Goal: Check status: Check status

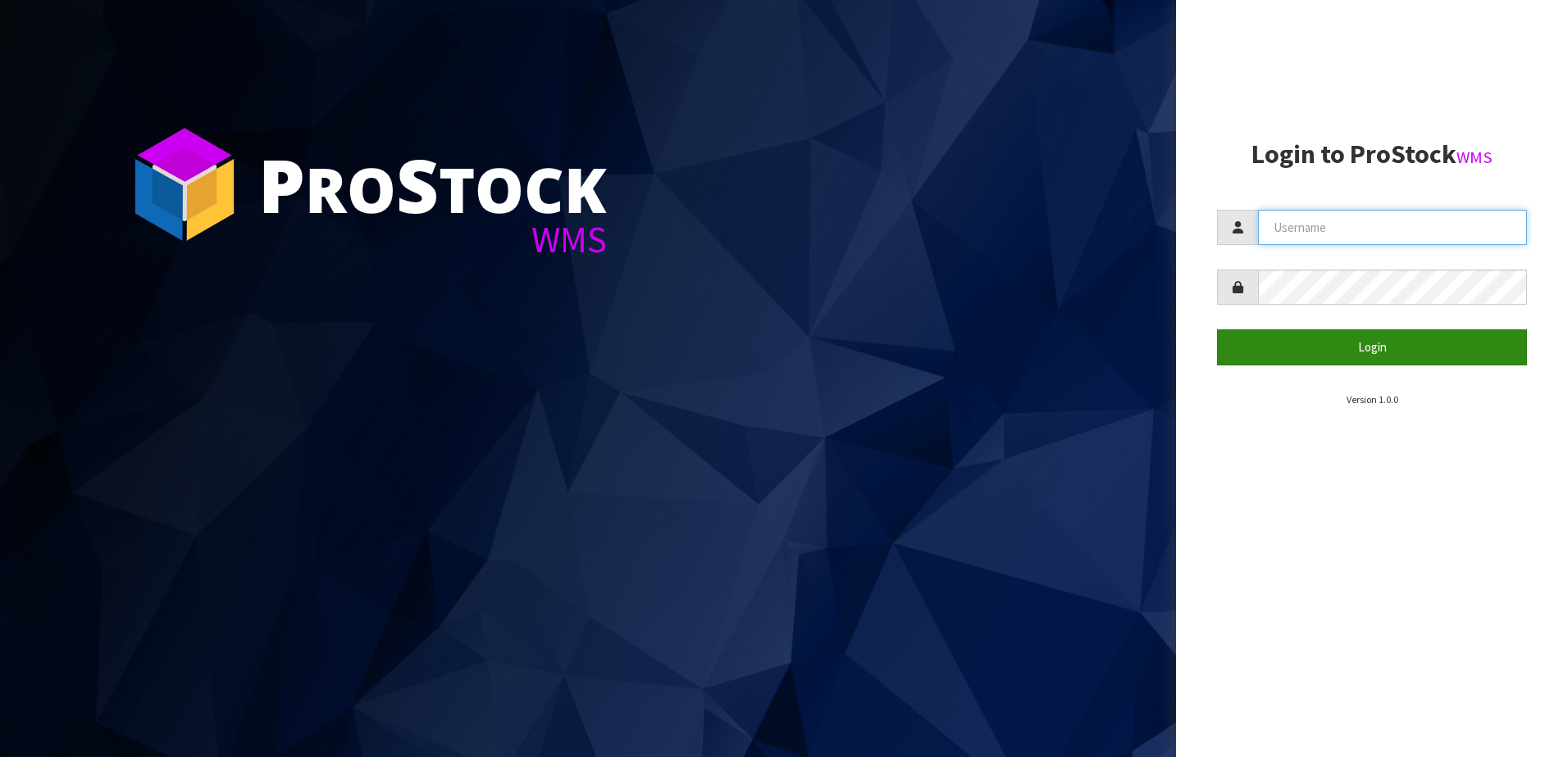
type input "NEOGEN"
click at [1365, 347] on button "Login" at bounding box center [1372, 346] width 310 height 35
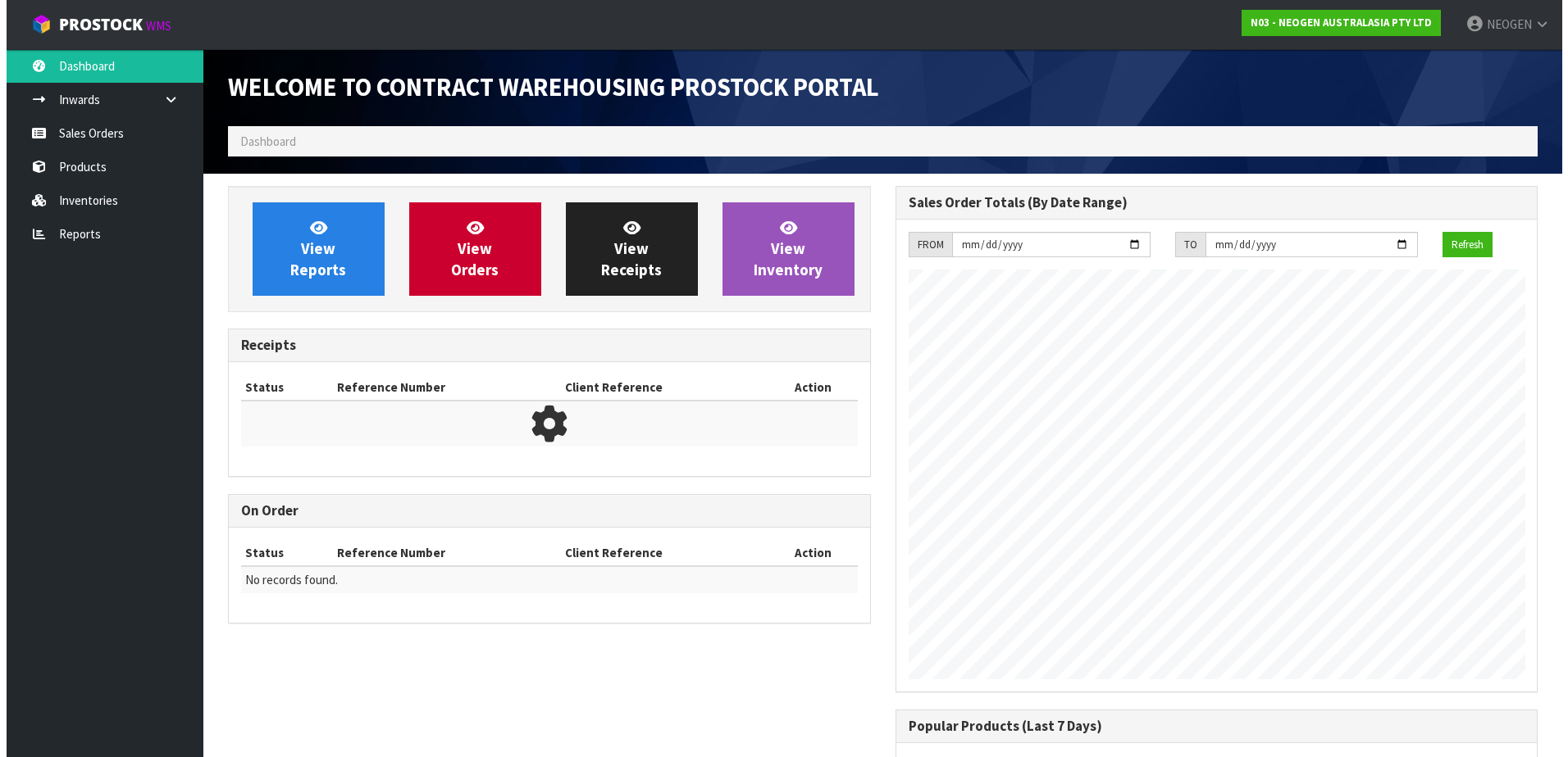
scroll to position [909, 667]
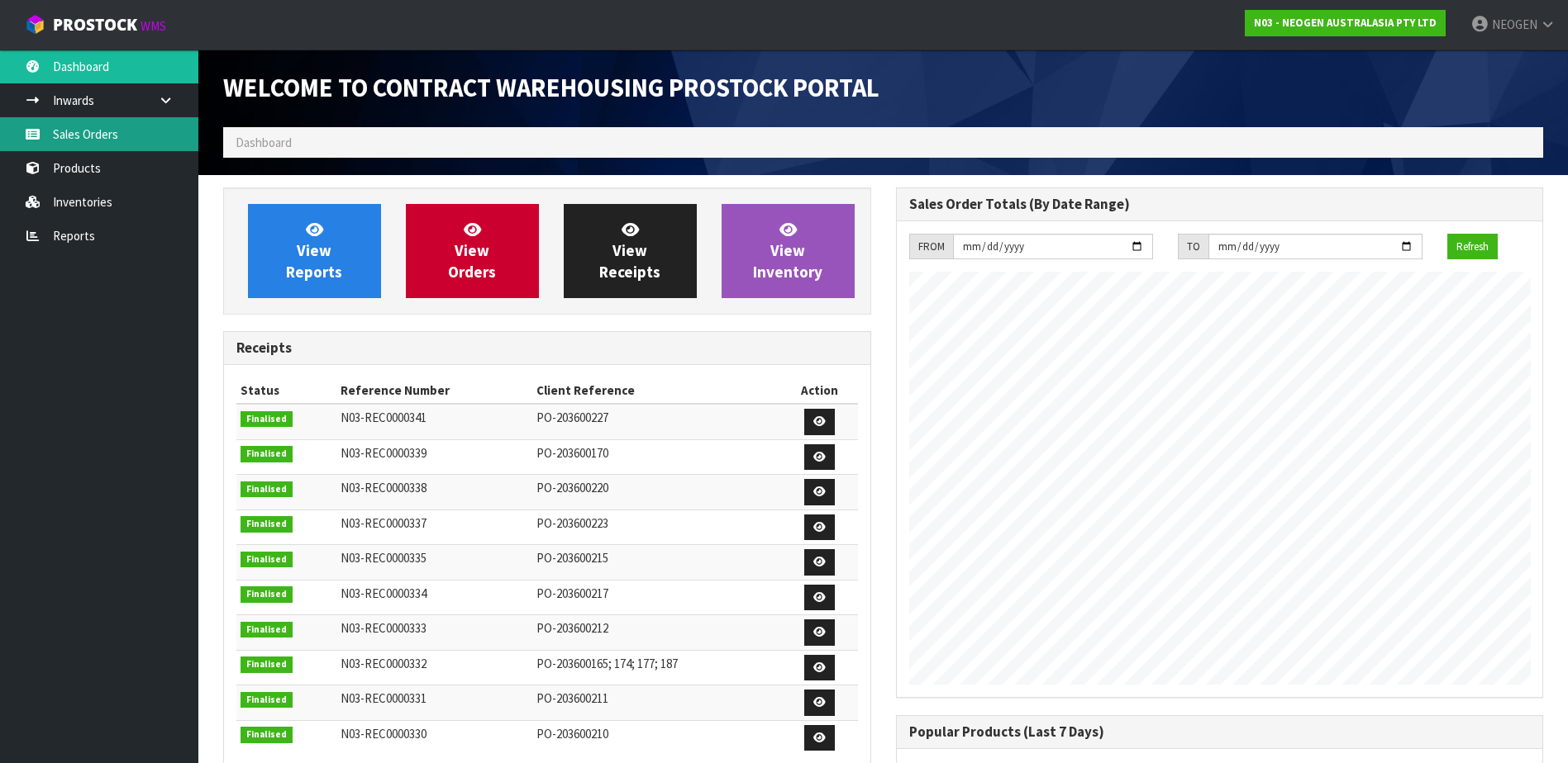
click at [46, 130] on link "Sales Orders" at bounding box center [99, 134] width 198 height 34
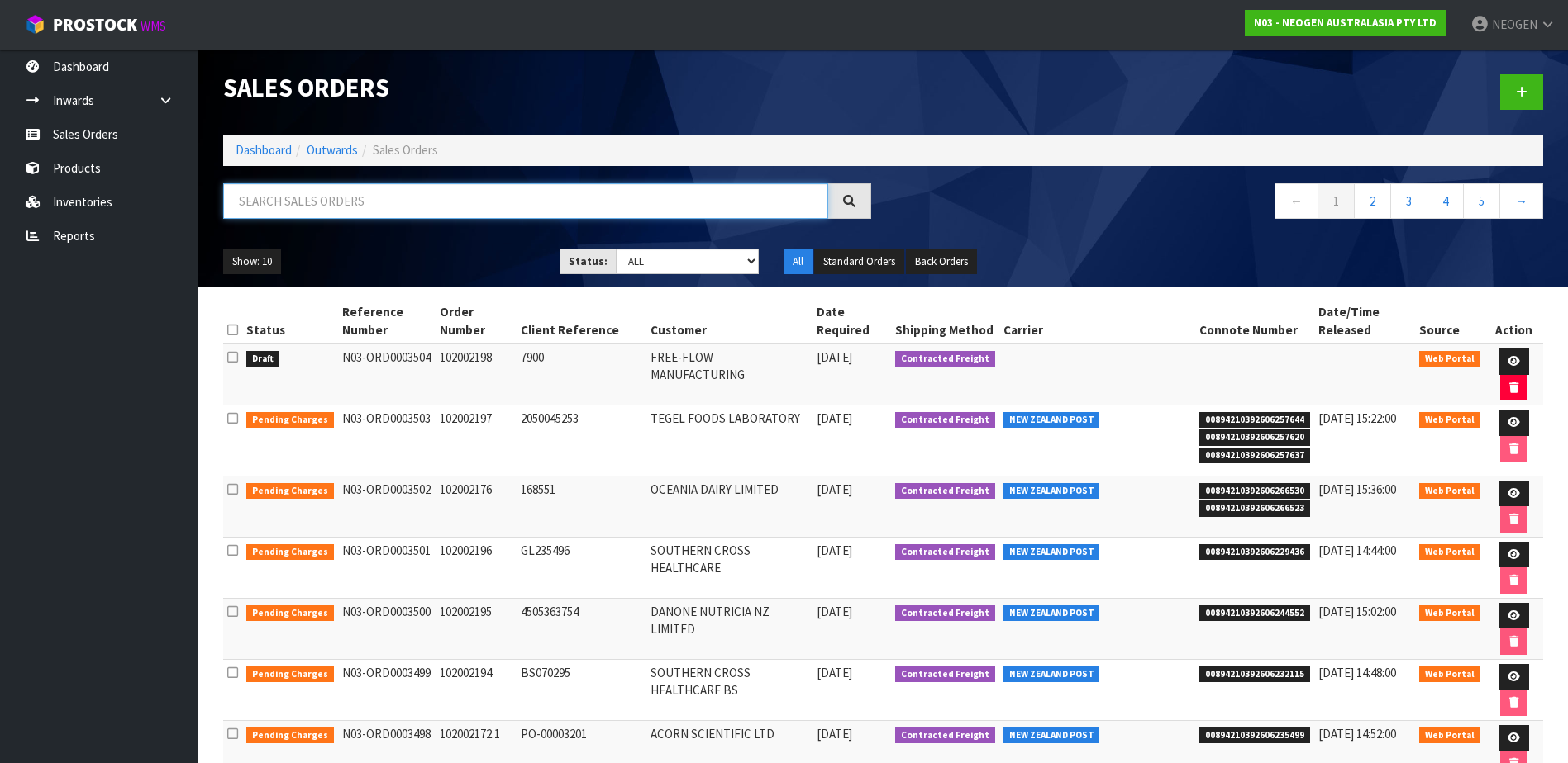
click at [308, 194] on input "text" at bounding box center [526, 201] width 605 height 35
click at [308, 194] on input "102" at bounding box center [526, 201] width 605 height 35
type input "102002176"
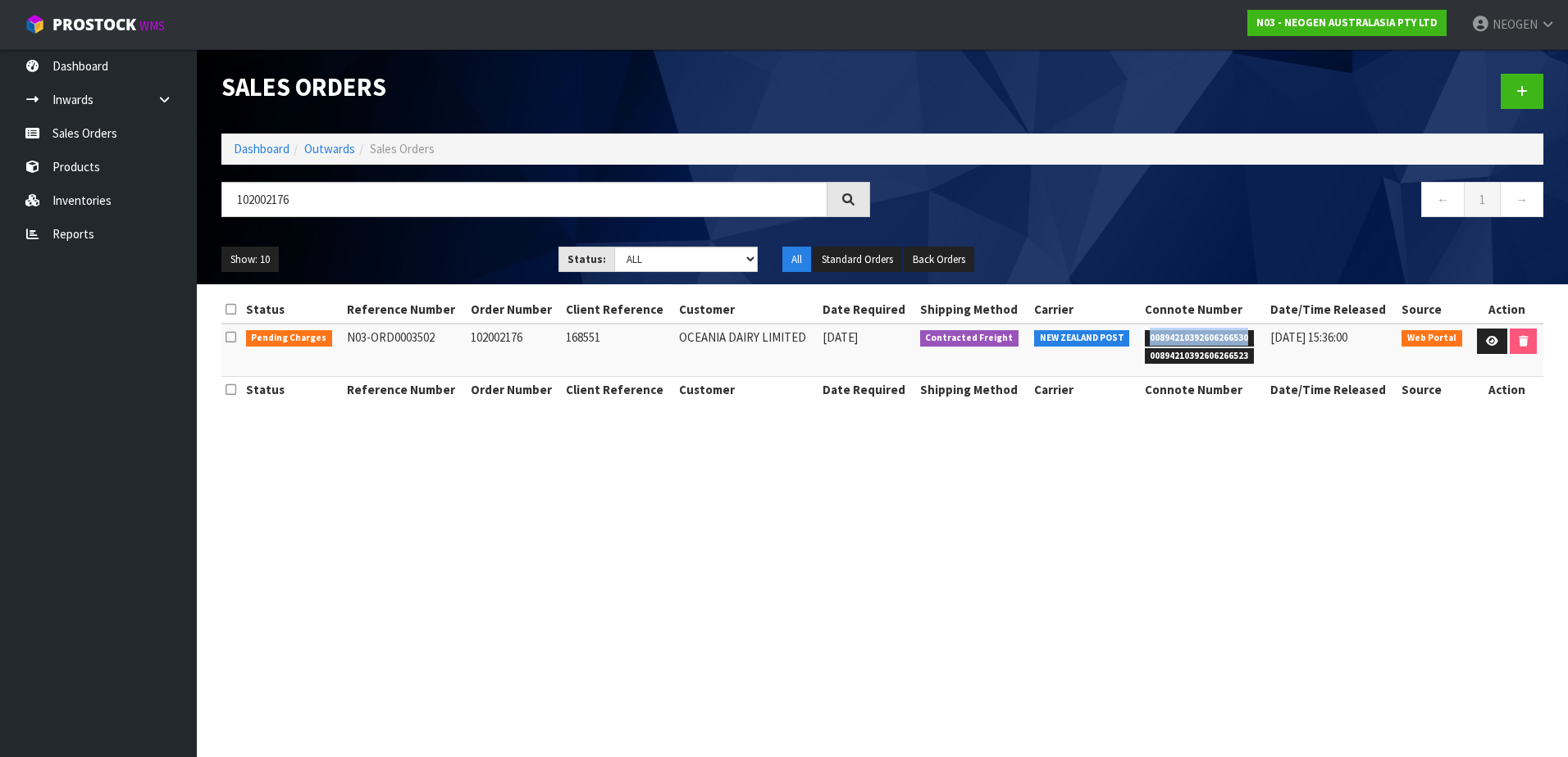
drag, startPoint x: 1144, startPoint y: 336, endPoint x: 1241, endPoint y: 337, distance: 97.0
click at [1241, 337] on span "00894210392606266530" at bounding box center [1199, 338] width 110 height 16
copy span "00894210392606266530"
